Goal: Answer question/provide support

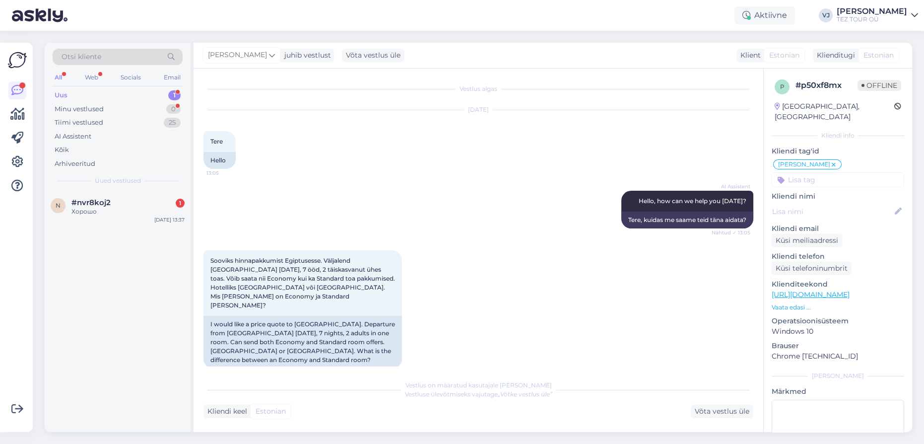
scroll to position [701, 0]
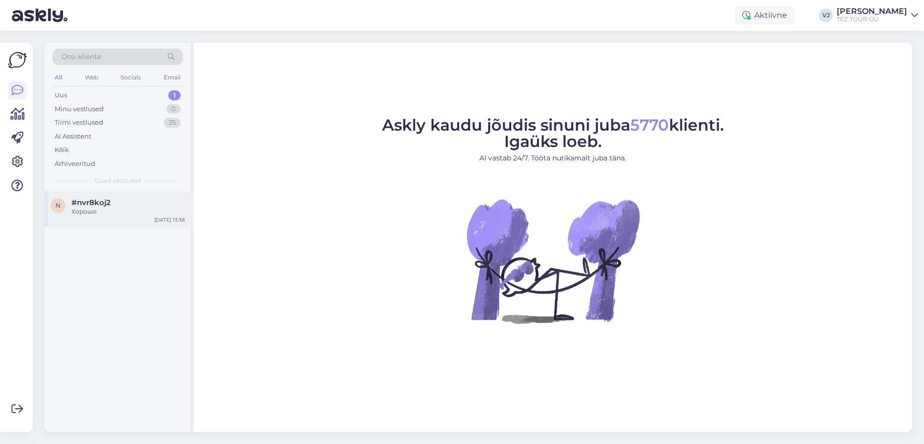
drag, startPoint x: 0, startPoint y: 0, endPoint x: 132, endPoint y: 207, distance: 245.9
click at [132, 207] on div "Хорошо" at bounding box center [127, 211] width 113 height 9
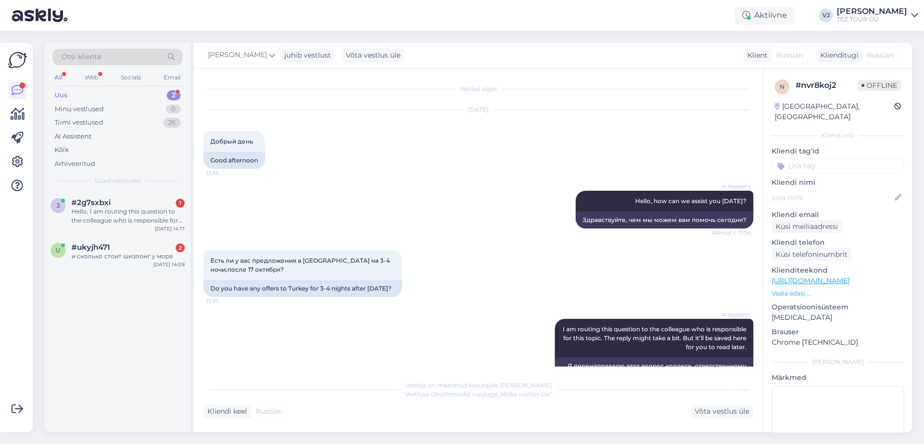
scroll to position [285, 0]
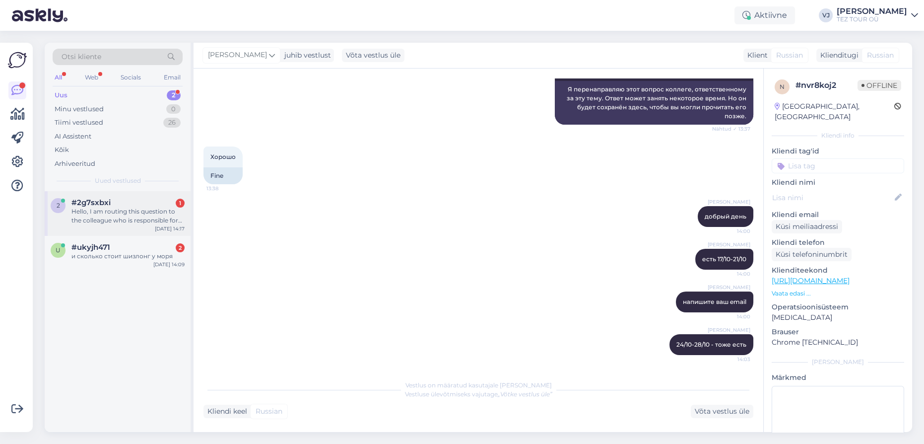
click at [137, 229] on div "2 #2g7sxbxi 1 Hello, I am routing this question to the colleague who is respons…" at bounding box center [118, 213] width 146 height 45
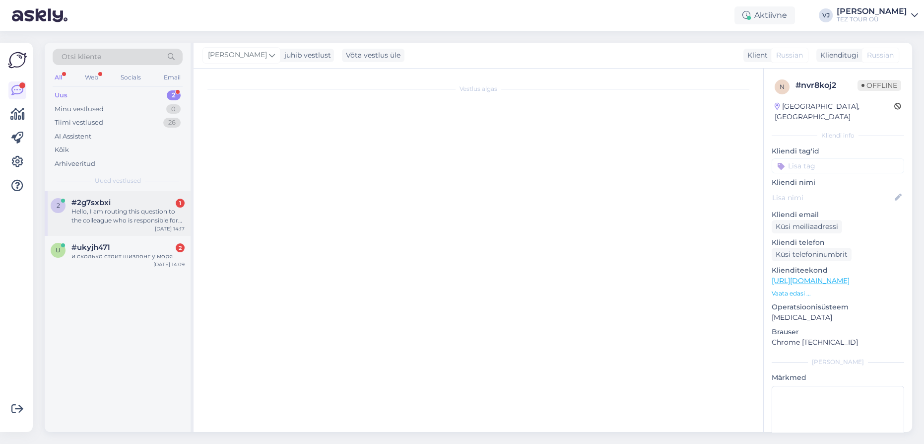
scroll to position [0, 0]
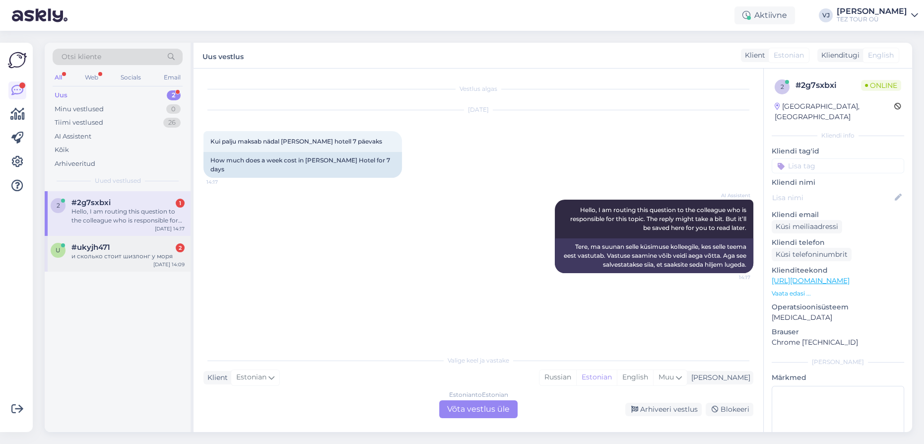
click at [69, 264] on div "u #ukyjh471 2 и сколько стоит шизлонг у моря [DATE] 14:09" at bounding box center [118, 254] width 146 height 36
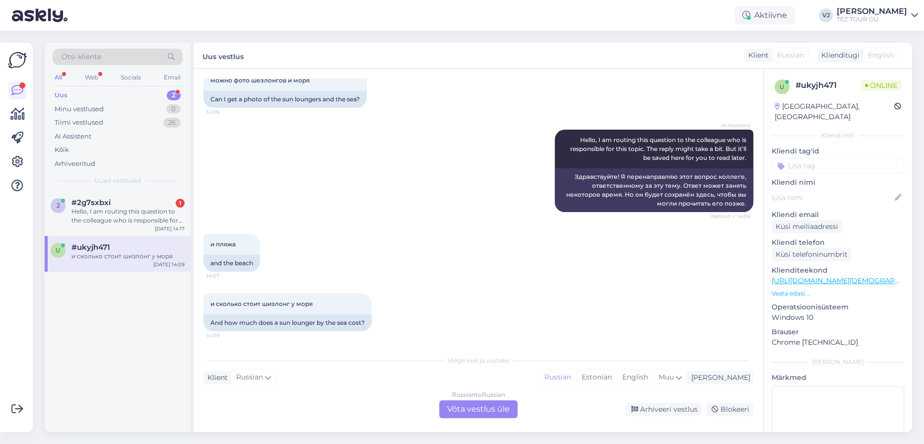
scroll to position [62, 0]
click at [806, 276] on link "[URL][DOMAIN_NAME][DEMOGRAPHIC_DATA]" at bounding box center [852, 280] width 161 height 9
